Goal: Book appointment/travel/reservation

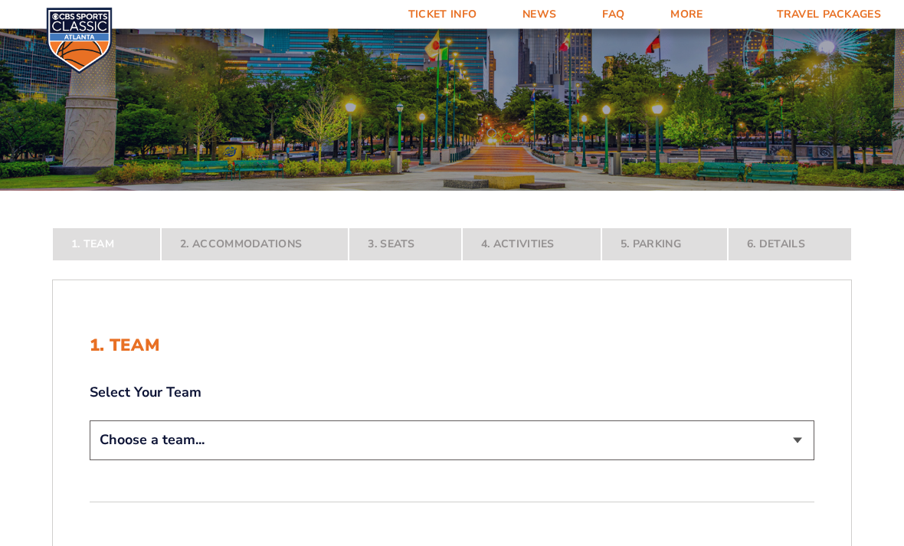
scroll to position [106, 0]
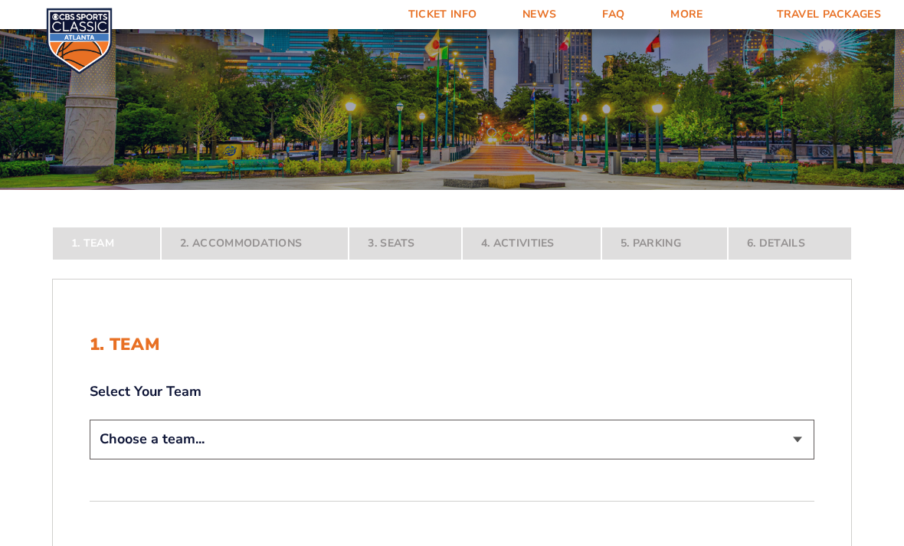
click at [806, 459] on select "Choose a team... [US_STATE] Wildcats [US_STATE] State Buckeyes [US_STATE] Tar H…" at bounding box center [452, 439] width 725 height 39
select select "12956"
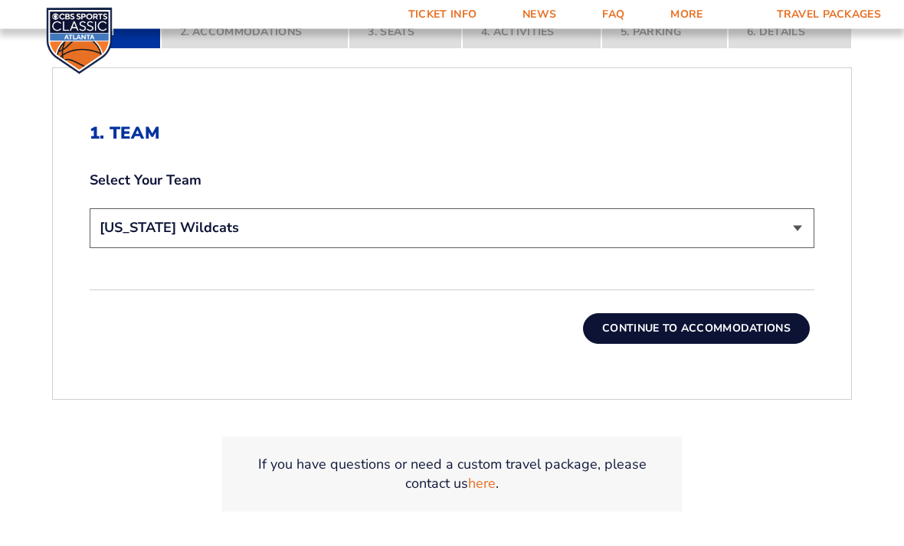
click at [719, 345] on button "Continue To Accommodations" at bounding box center [696, 329] width 227 height 31
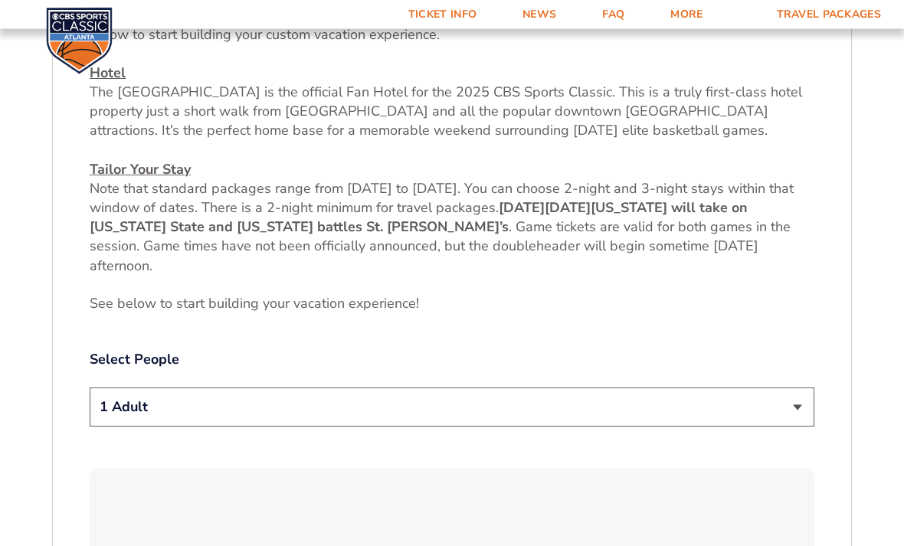
scroll to position [590, 0]
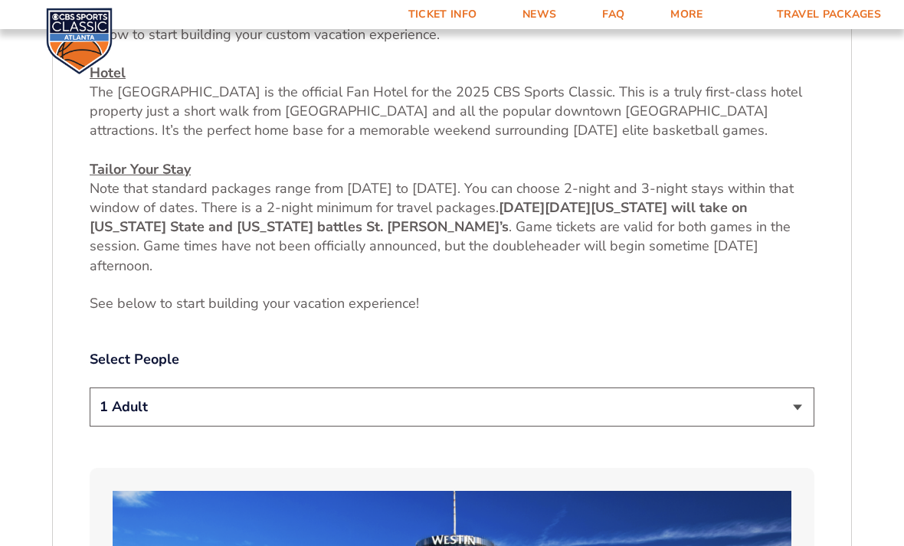
click at [804, 427] on select "1 Adult 2 Adults 3 Adults 4 Adults 2 Adults + 1 Child 2 Adults + 2 Children 2 A…" at bounding box center [452, 407] width 725 height 39
select select "2 Adults"
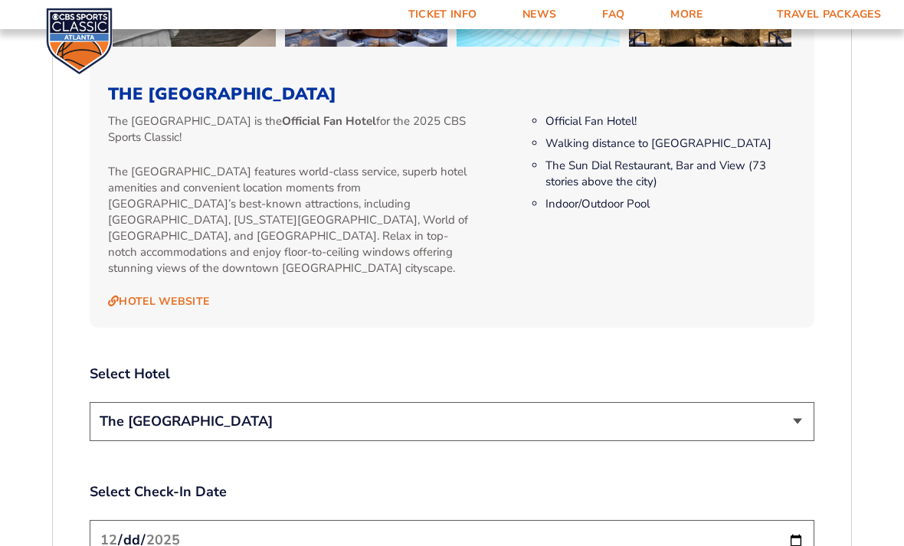
scroll to position [1549, 0]
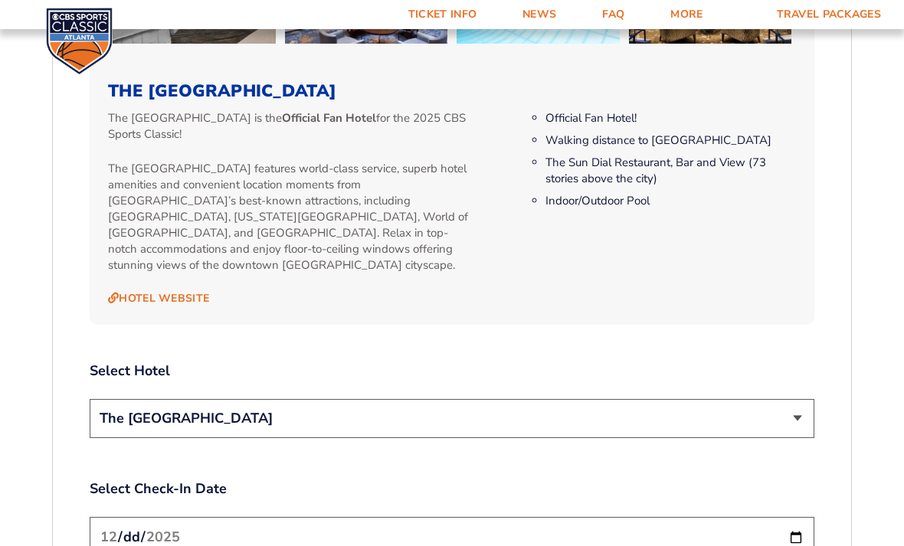
click at [796, 435] on select "The [GEOGRAPHIC_DATA]" at bounding box center [452, 418] width 725 height 39
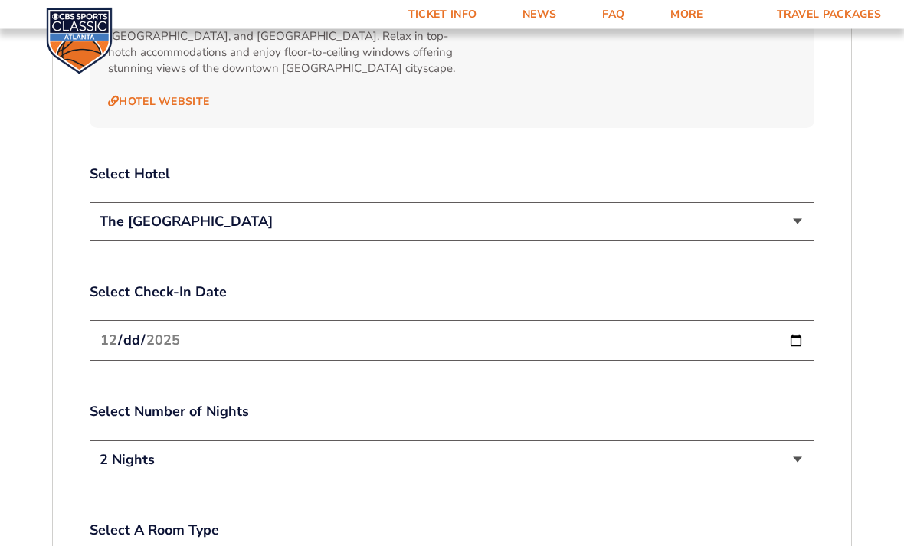
scroll to position [1746, 0]
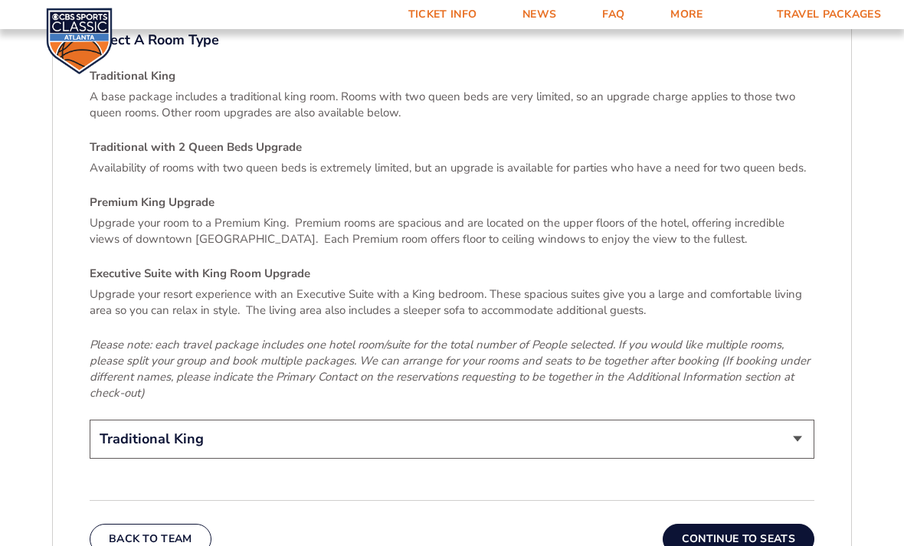
click at [758, 545] on button "Continue To Seats" at bounding box center [739, 539] width 152 height 31
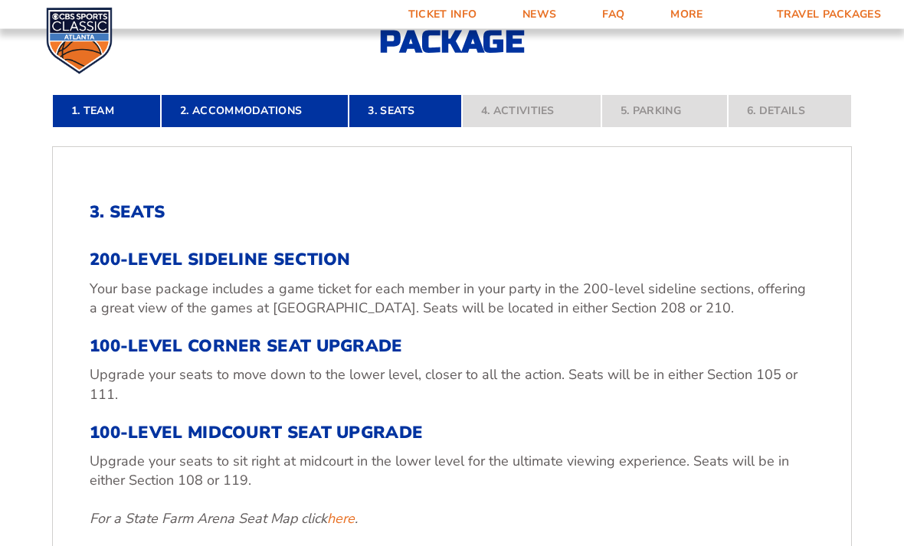
scroll to position [347, 0]
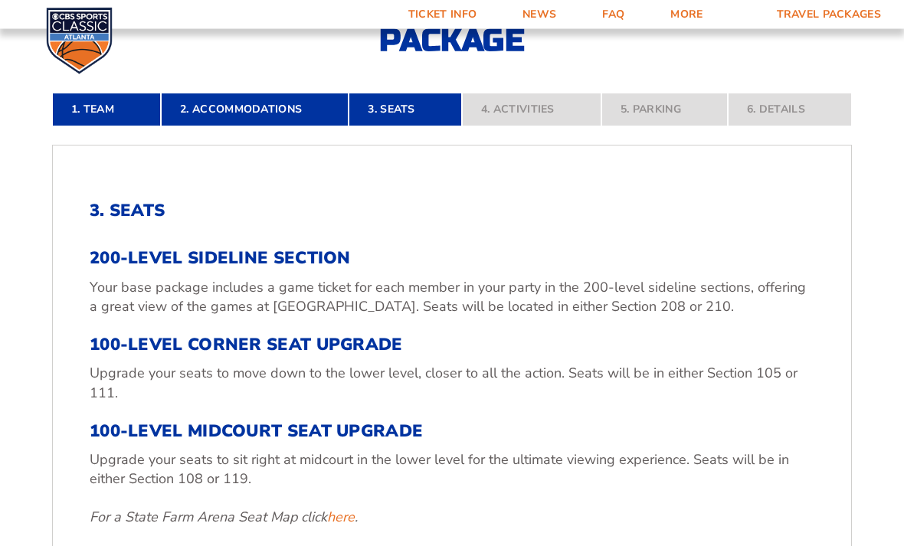
click at [555, 528] on p "For a State Farm Arena Seat Map click here ." at bounding box center [452, 518] width 725 height 19
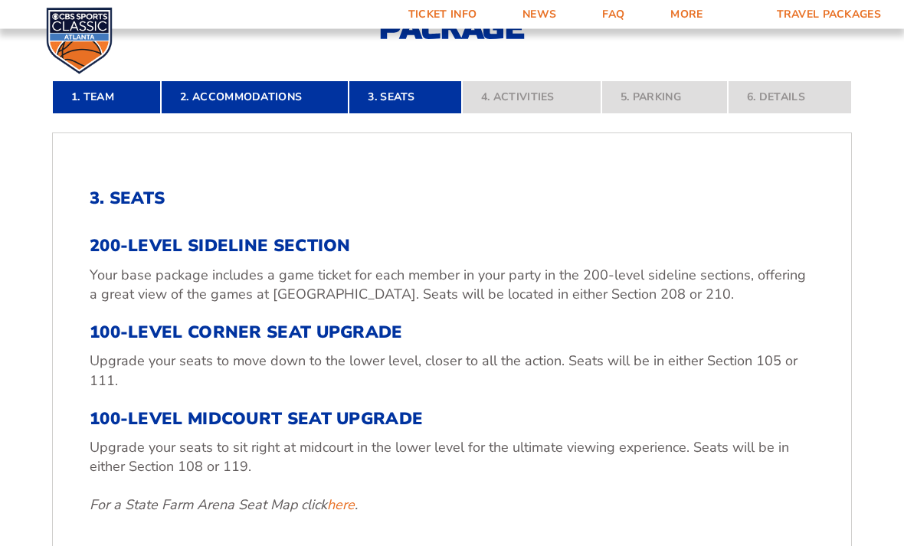
scroll to position [360, 0]
click at [375, 342] on h3 "100-Level Corner Seat Upgrade" at bounding box center [452, 333] width 725 height 20
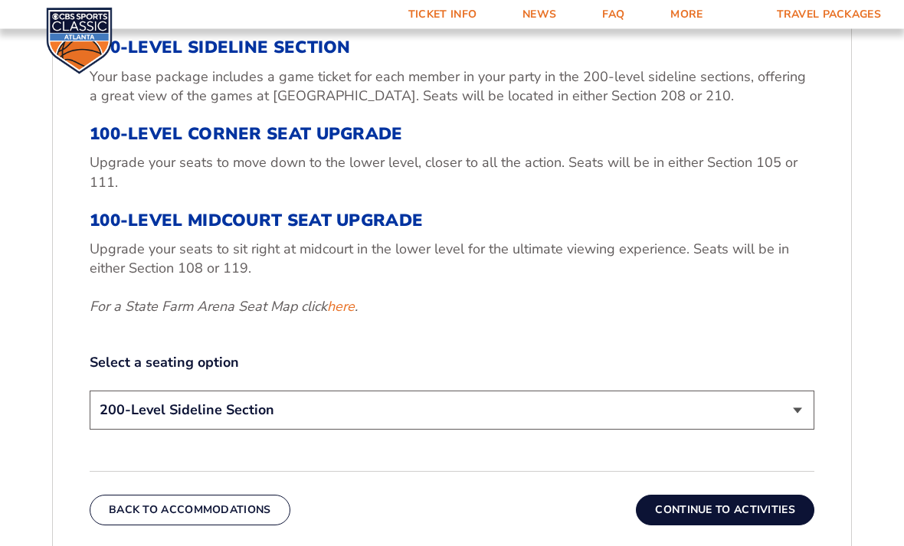
scroll to position [569, 0]
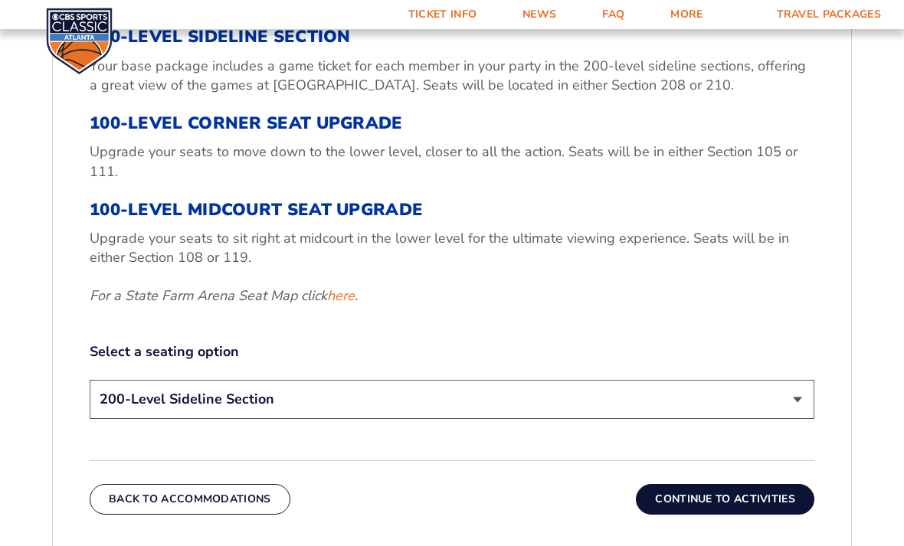
click at [799, 419] on select "200-Level Sideline Section 100-Level Corner Seat Upgrade (+$120 per person) 100…" at bounding box center [452, 399] width 725 height 39
select select "100-Level Corner Seat Upgrade"
click at [764, 515] on button "Continue To Activities" at bounding box center [725, 499] width 179 height 31
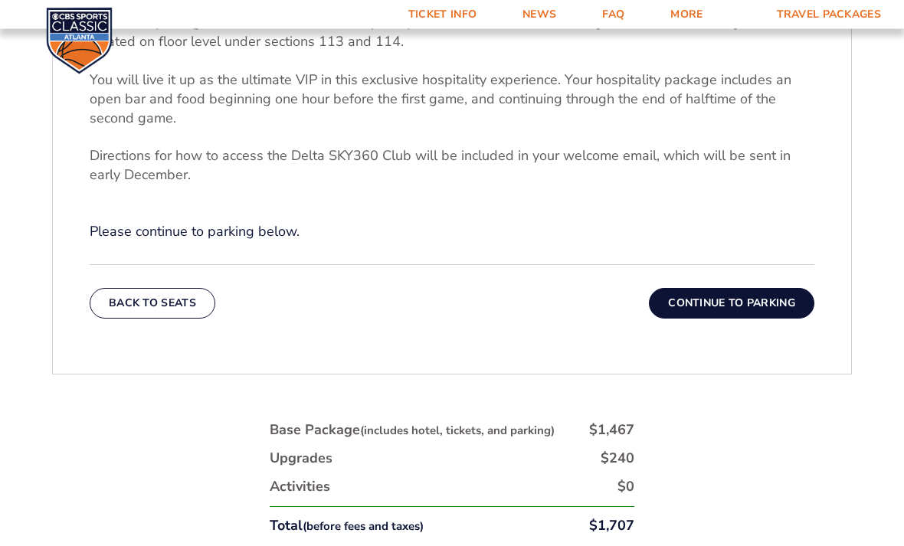
scroll to position [588, 0]
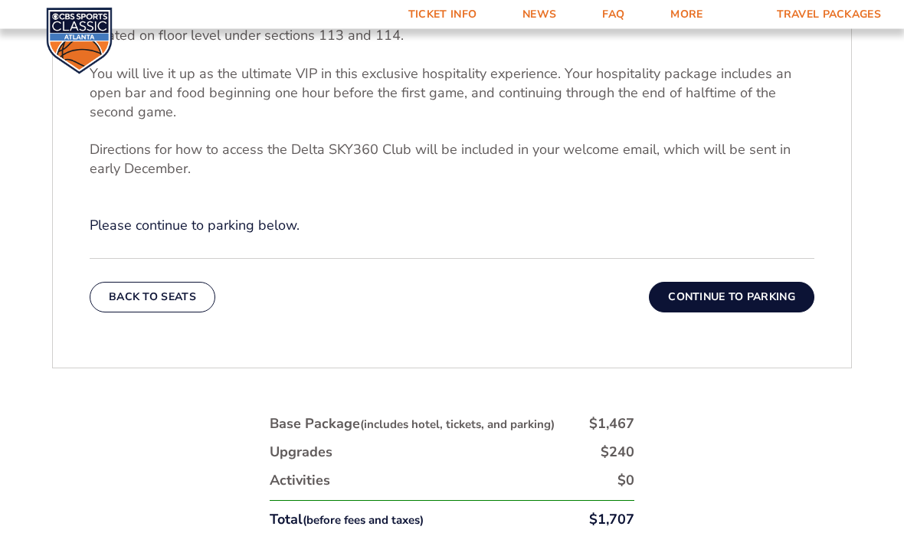
click at [750, 313] on button "Continue To Parking" at bounding box center [731, 298] width 165 height 31
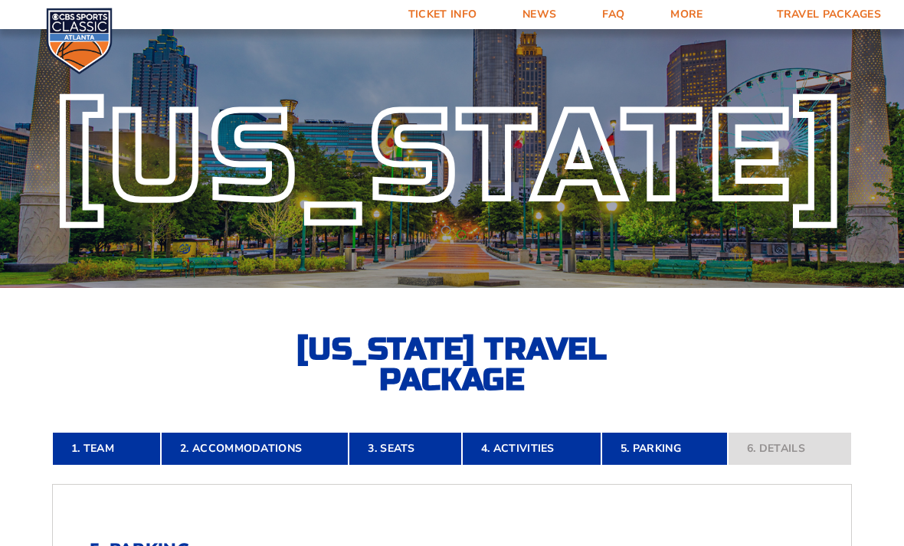
scroll to position [0, 0]
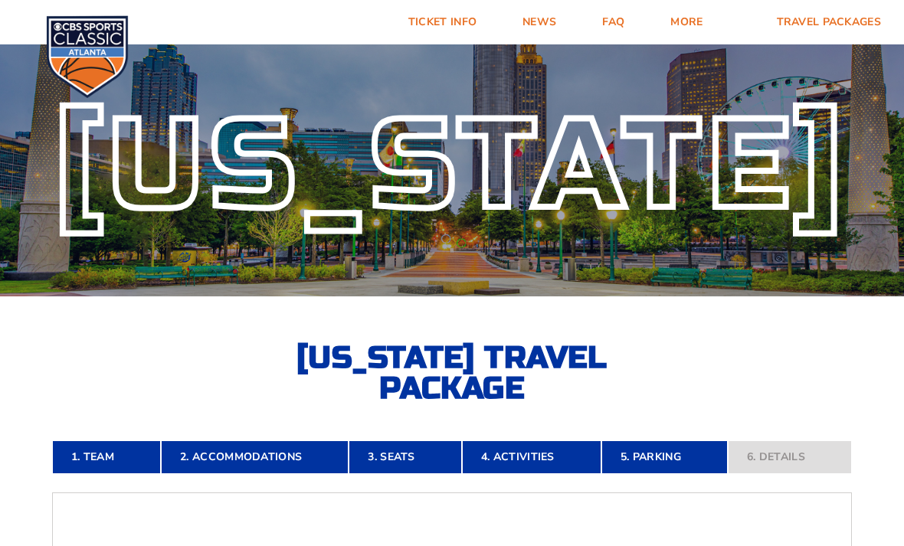
click at [464, 23] on link "Ticket Info" at bounding box center [442, 22] width 114 height 44
